Goal: Browse casually

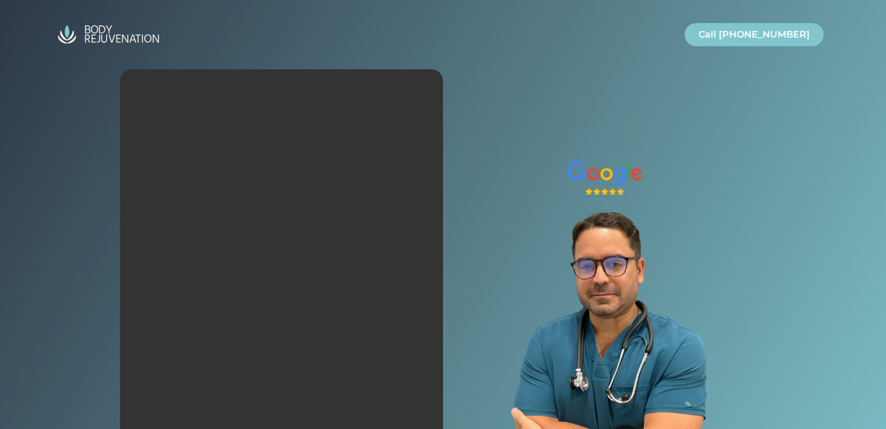
click at [74, 33] on img "Site" at bounding box center [108, 35] width 115 height 28
click at [95, 27] on img "Site" at bounding box center [108, 35] width 115 height 28
click at [95, 28] on img "Site" at bounding box center [108, 35] width 115 height 28
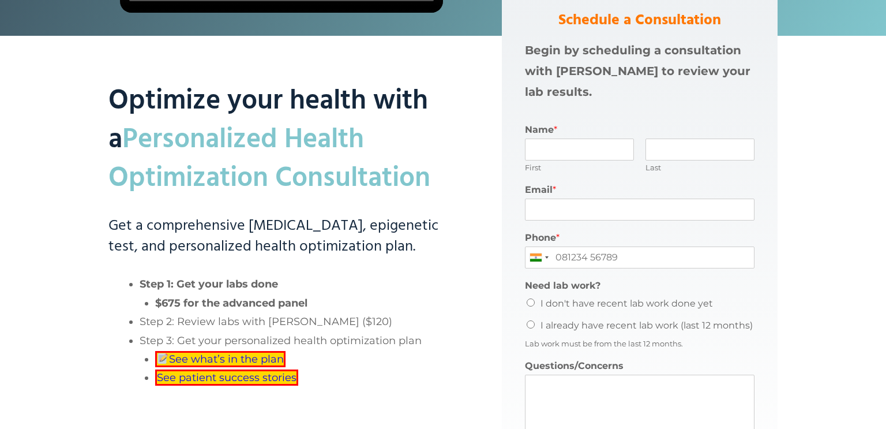
scroll to position [363, 0]
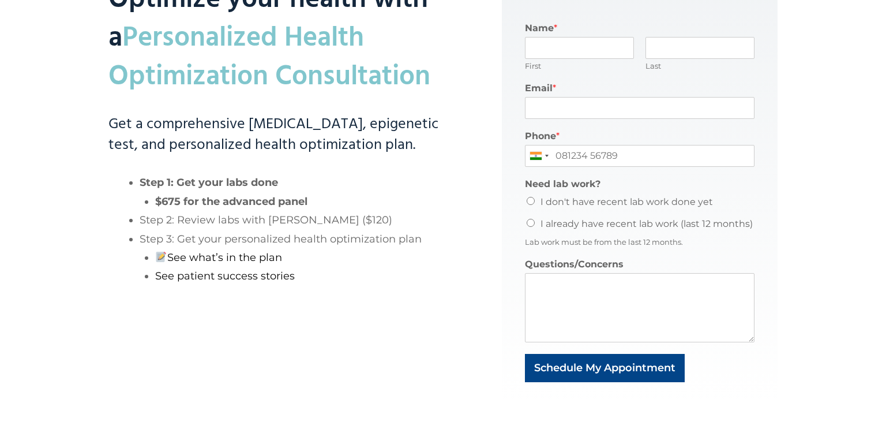
scroll to position [682, 0]
